Goal: Task Accomplishment & Management: Manage account settings

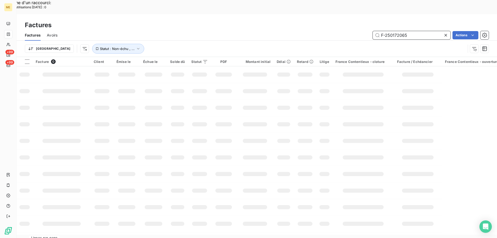
click at [407, 31] on input "F-250172065" at bounding box center [412, 35] width 78 height 8
paste input "753"
type input "F-250172753"
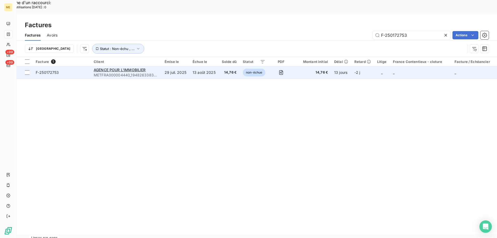
click at [86, 70] on span "F-250172753" at bounding box center [62, 72] width 52 height 5
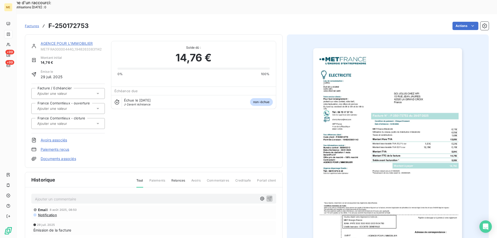
click at [70, 41] on link "AGENCE POUR L'IMMOBILIER" at bounding box center [67, 43] width 52 height 4
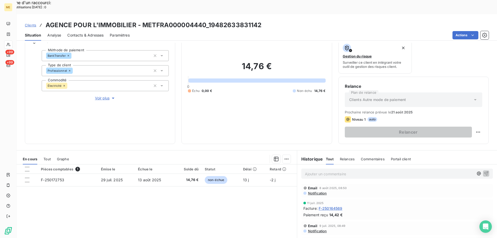
scroll to position [69, 0]
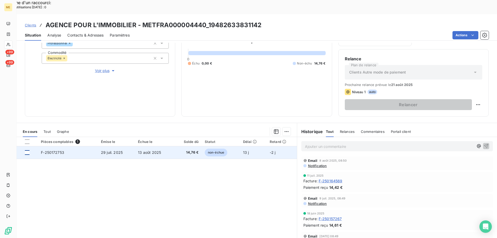
click at [26, 150] on div at bounding box center [27, 152] width 5 height 5
click at [77, 146] on td "F-250172753" at bounding box center [68, 152] width 60 height 12
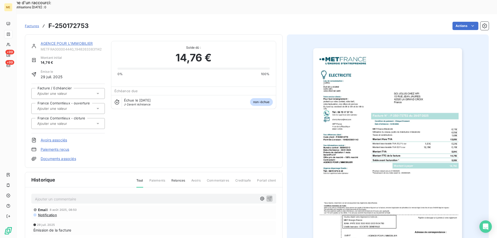
click at [74, 41] on link "AGENCE POUR L'IMMOBILIER" at bounding box center [67, 43] width 52 height 4
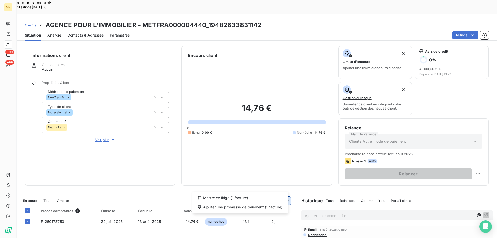
click at [239, 208] on div "Ajouter une promesse de paiement (1 facture)" at bounding box center [240, 207] width 91 height 8
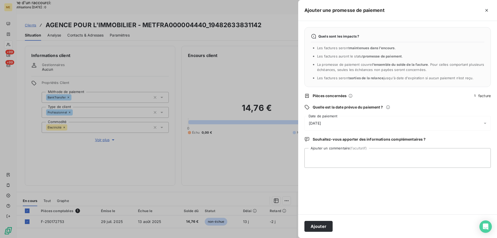
click at [346, 119] on div "[DATE]" at bounding box center [398, 123] width 187 height 15
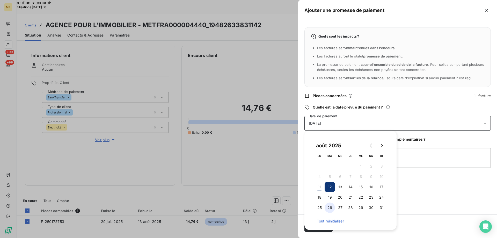
click at [331, 206] on button "26" at bounding box center [330, 208] width 10 height 10
click at [421, 157] on textarea "Ajouter un commentaire (facultatif)" at bounding box center [398, 158] width 187 height 20
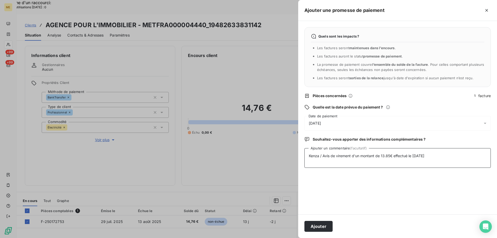
click at [322, 154] on textarea "Kenza / Avis de virement d'un montant de 13.85€ effectué le [DATE]" at bounding box center [398, 158] width 187 height 20
paste textarea "[DATE] 12:04"
type textarea "Kenza /interaction du [DATE] 12:04 / Avis de virement d'un montant de 13.85€ ef…"
click at [326, 226] on button "Ajouter" at bounding box center [319, 226] width 28 height 11
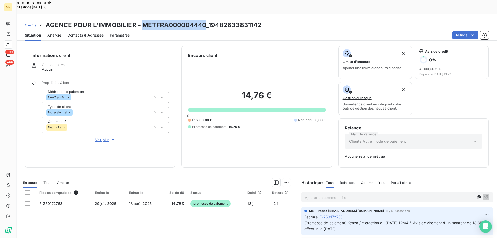
copy h3 "METFRA000004440"
drag, startPoint x: 143, startPoint y: 10, endPoint x: 496, endPoint y: 34, distance: 353.5
click at [205, 20] on h3 "AGENCE POUR L'IMMOBILIER - METFRA000004440_19482633831142" at bounding box center [154, 24] width 216 height 9
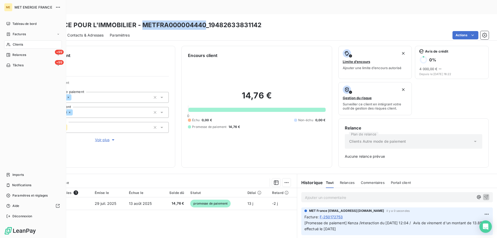
click at [10, 42] on div "Clients" at bounding box center [33, 44] width 58 height 8
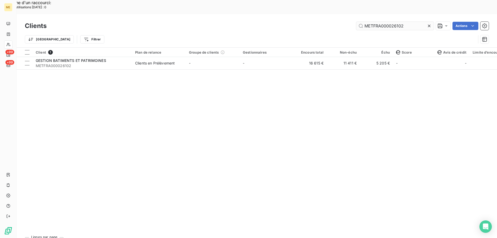
click at [362, 22] on input "METFRA000026102" at bounding box center [396, 26] width 78 height 8
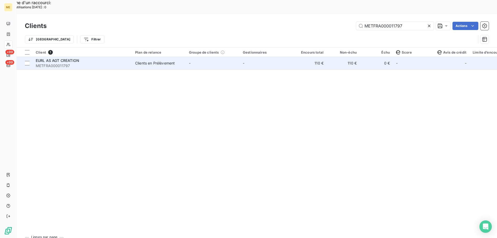
type input "METFRA000011797"
click at [105, 63] on span "METFRA000011797" at bounding box center [82, 65] width 93 height 5
